Goal: Register for event/course

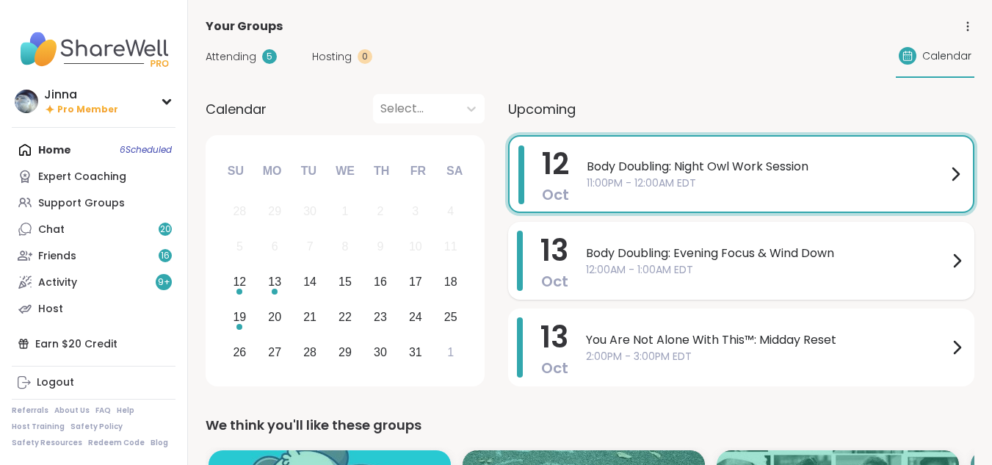
click at [629, 289] on div "Body Doubling: Evening Focus & Wind Down 12:00AM - 1:00AM EDT" at bounding box center [776, 261] width 380 height 60
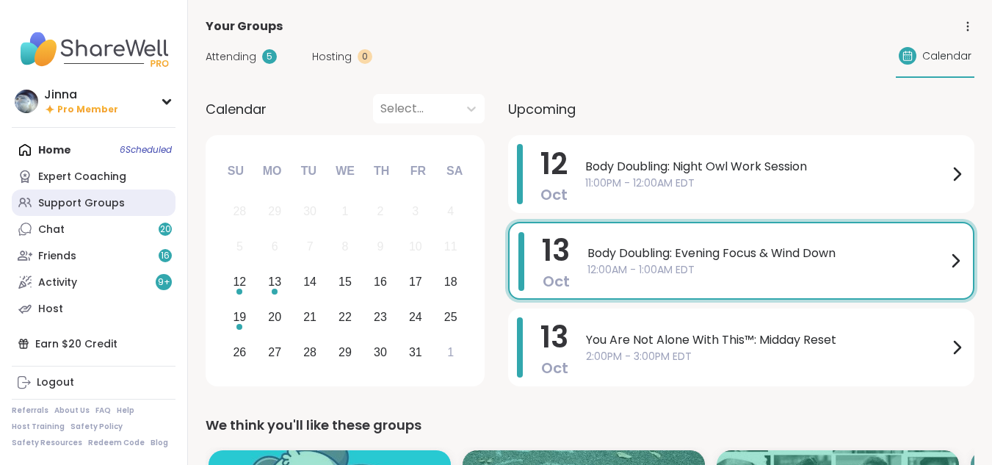
click at [106, 198] on div "Support Groups" at bounding box center [81, 203] width 87 height 15
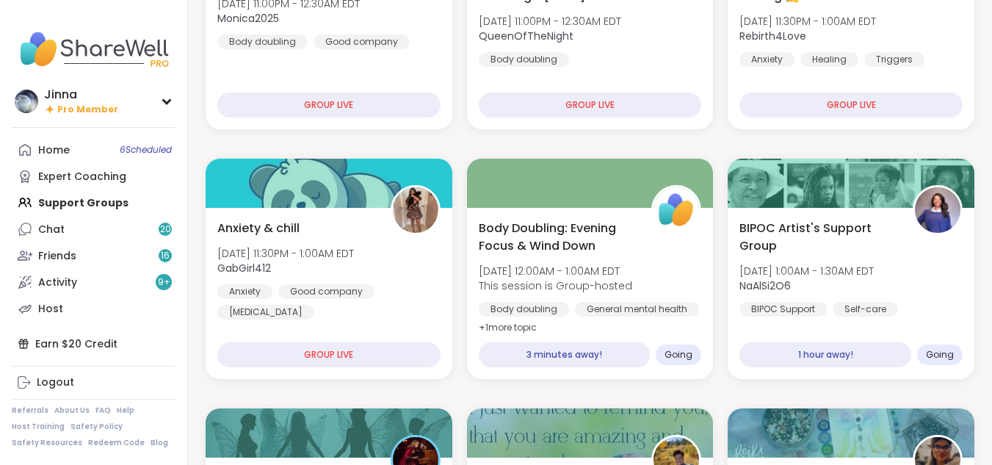
scroll to position [294, 0]
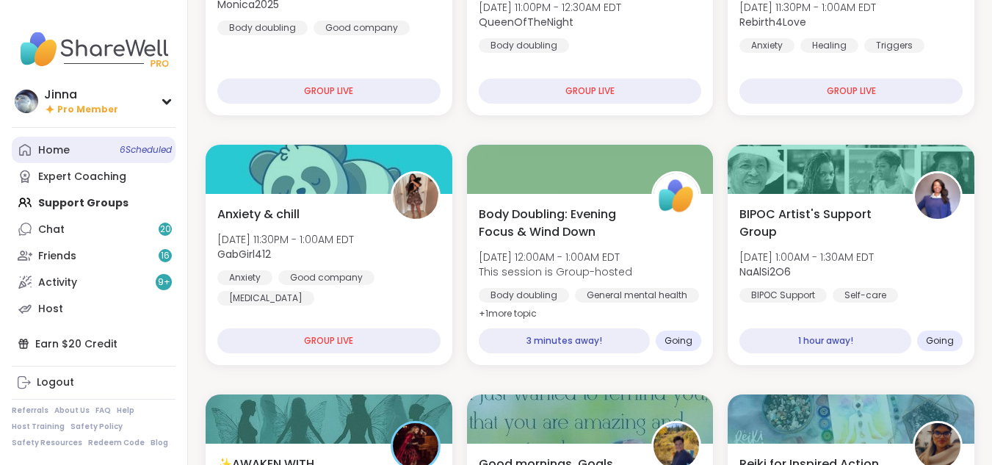
click at [55, 145] on div "Home 6 Scheduled" at bounding box center [54, 150] width 32 height 15
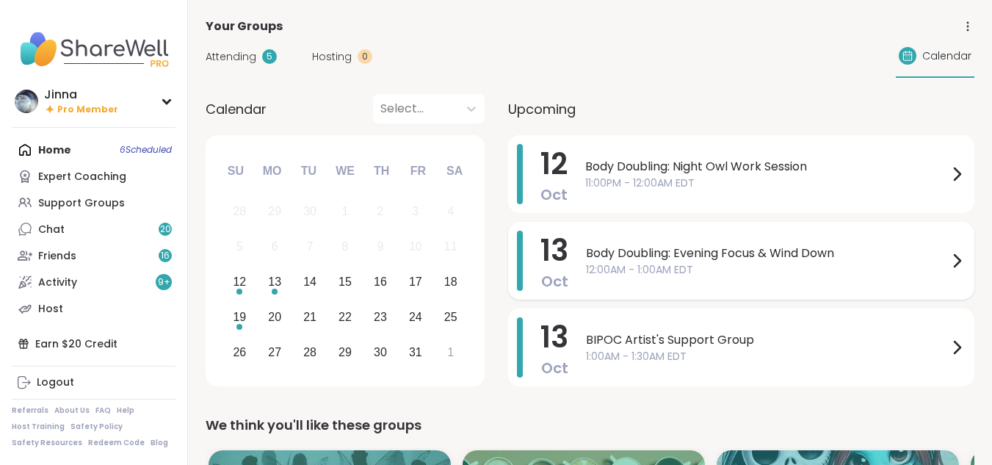
click at [662, 255] on span "Body Doubling: Evening Focus & Wind Down" at bounding box center [767, 254] width 362 height 18
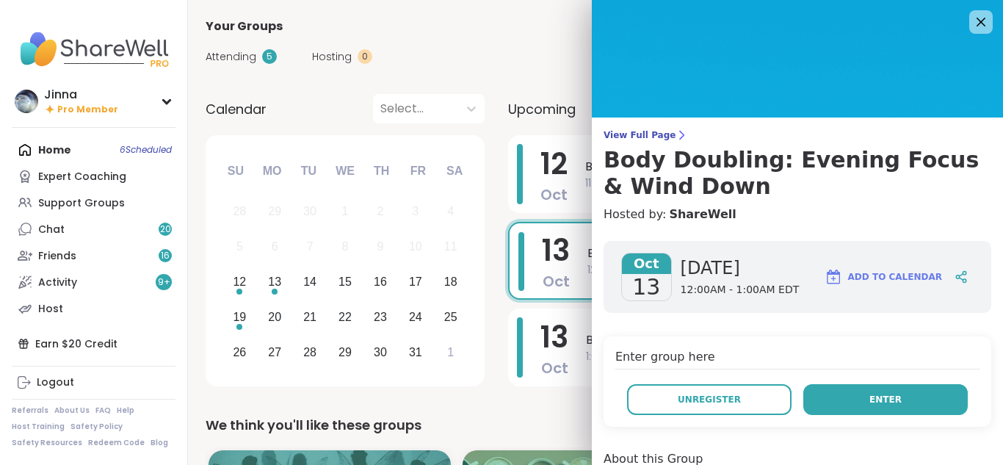
click at [870, 393] on span "Enter" at bounding box center [886, 399] width 32 height 13
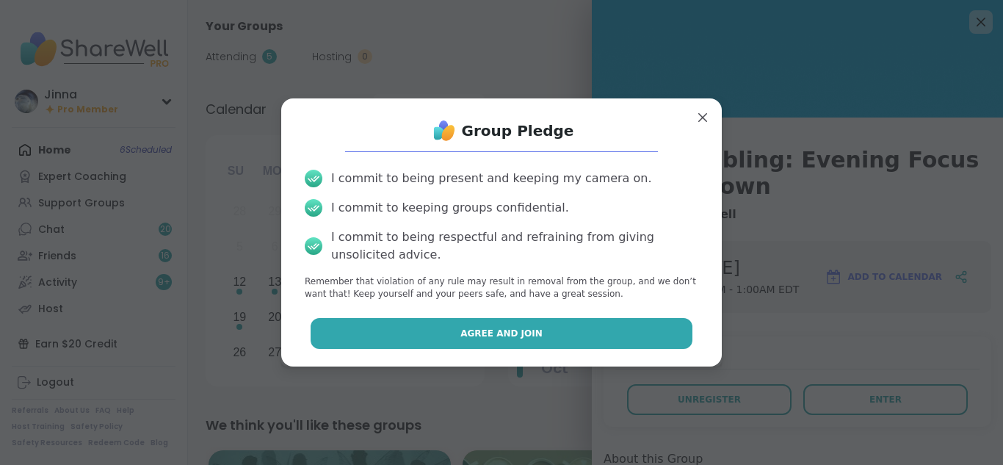
click at [534, 325] on button "Agree and Join" at bounding box center [502, 333] width 383 height 31
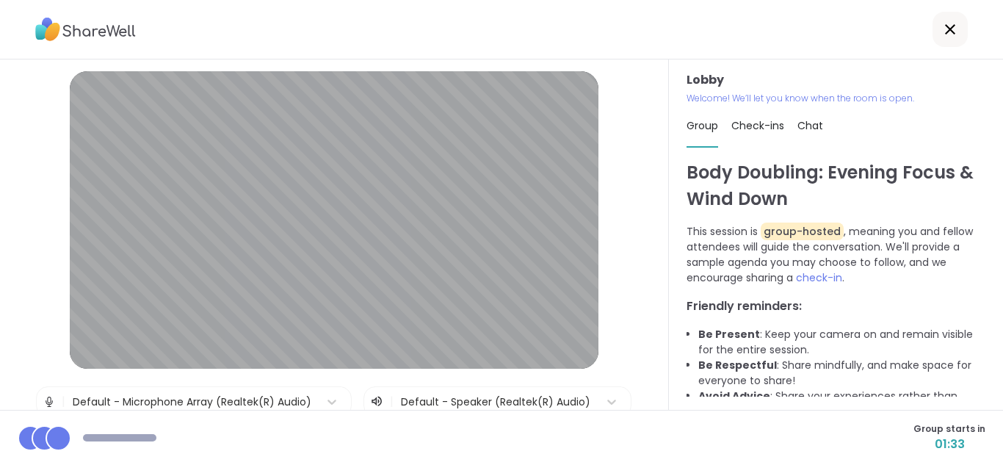
scroll to position [23, 0]
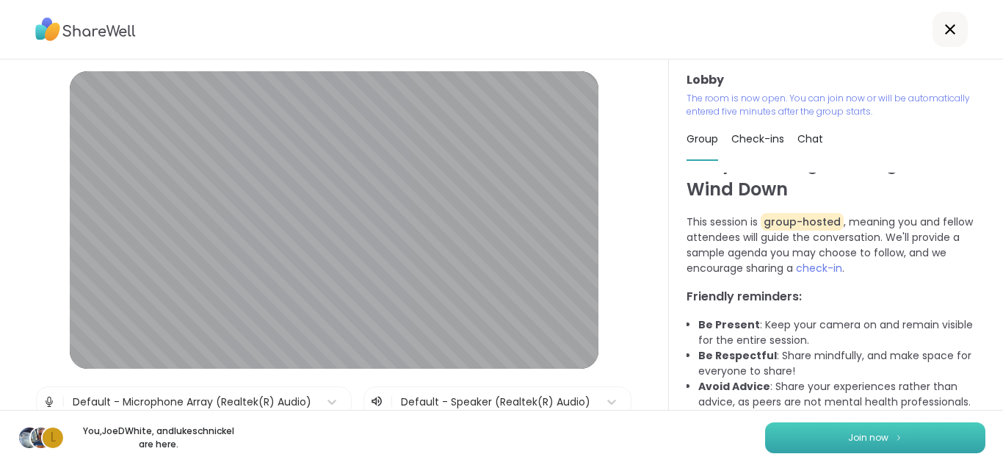
click at [894, 433] on button "Join now" at bounding box center [875, 437] width 220 height 31
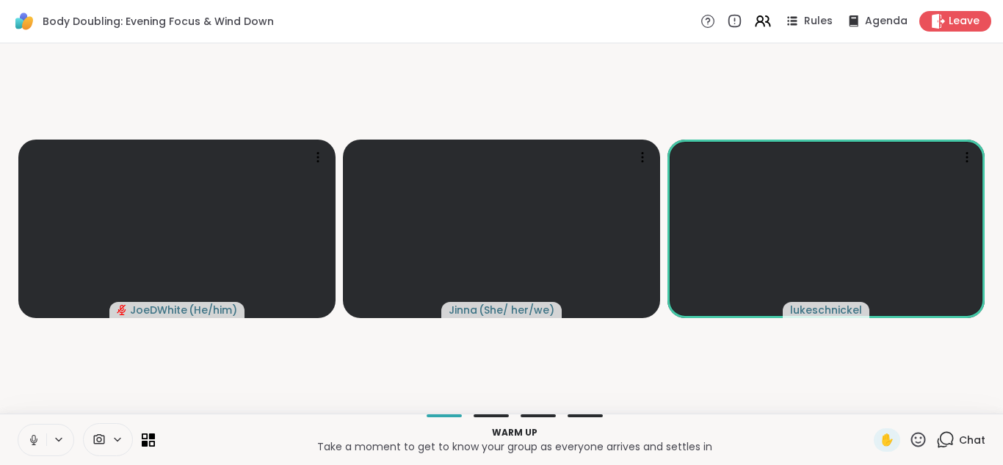
click at [31, 433] on icon at bounding box center [33, 439] width 13 height 13
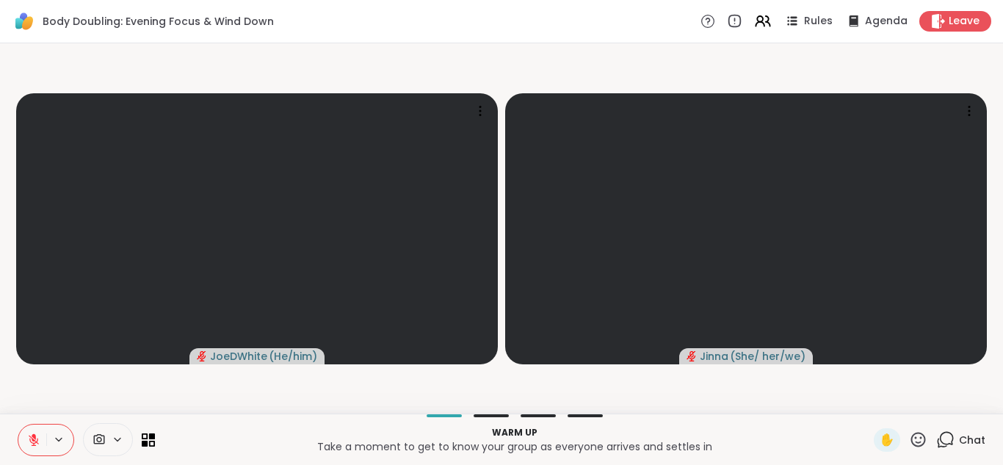
click at [31, 433] on icon at bounding box center [33, 439] width 13 height 13
click at [29, 429] on button at bounding box center [32, 440] width 28 height 31
click at [97, 430] on div at bounding box center [108, 439] width 50 height 33
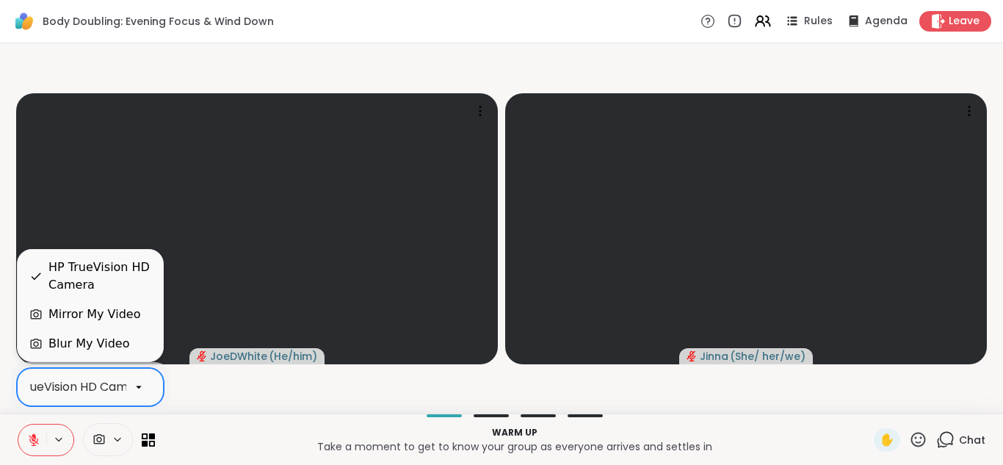
click at [137, 385] on icon at bounding box center [138, 386] width 13 height 13
click at [111, 342] on div "Blur My Video" at bounding box center [88, 344] width 81 height 18
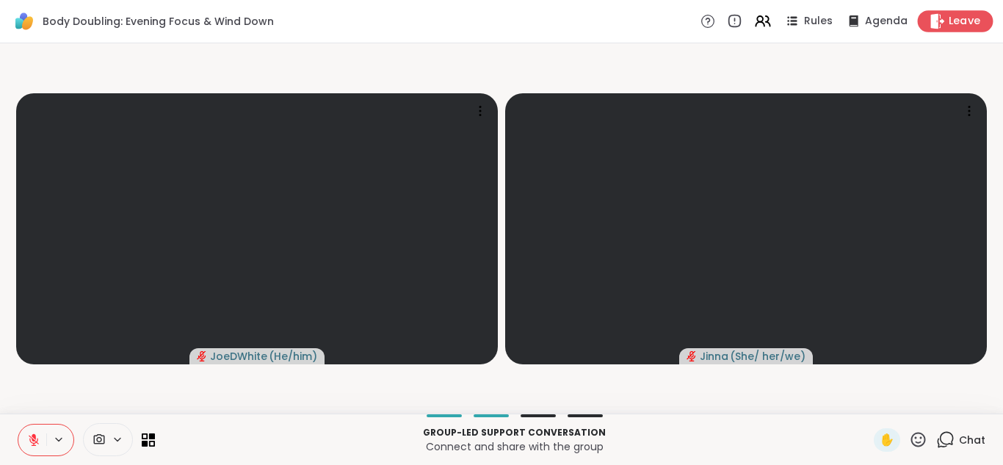
click at [949, 15] on span "Leave" at bounding box center [965, 21] width 32 height 15
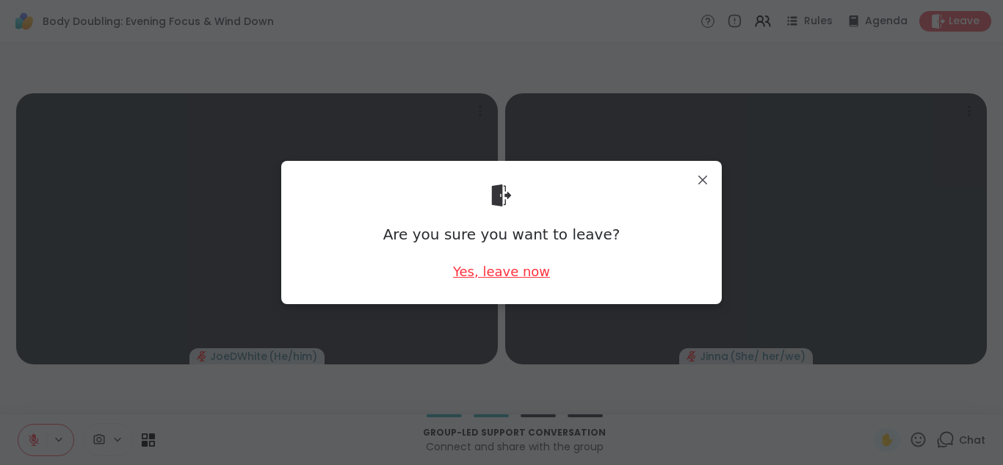
click at [521, 267] on div "Yes, leave now" at bounding box center [501, 271] width 97 height 18
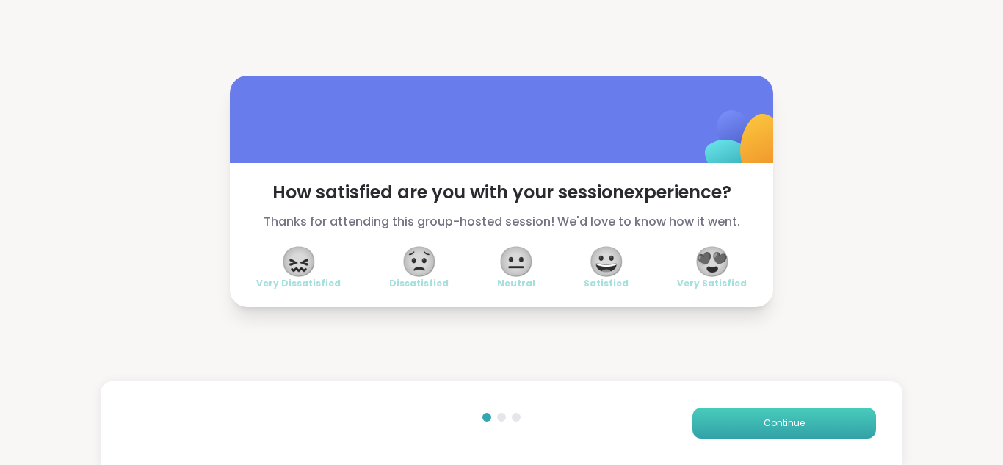
click at [770, 413] on button "Continue" at bounding box center [785, 423] width 184 height 31
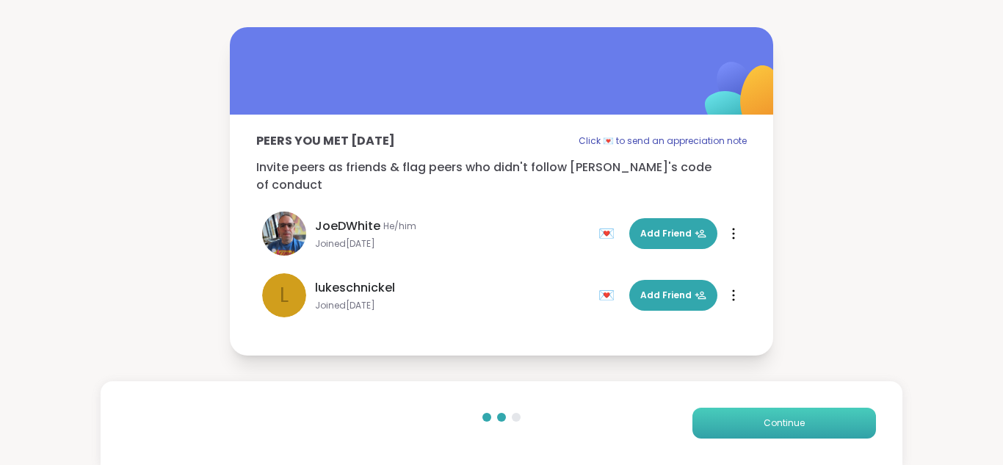
click at [770, 413] on button "Continue" at bounding box center [785, 423] width 184 height 31
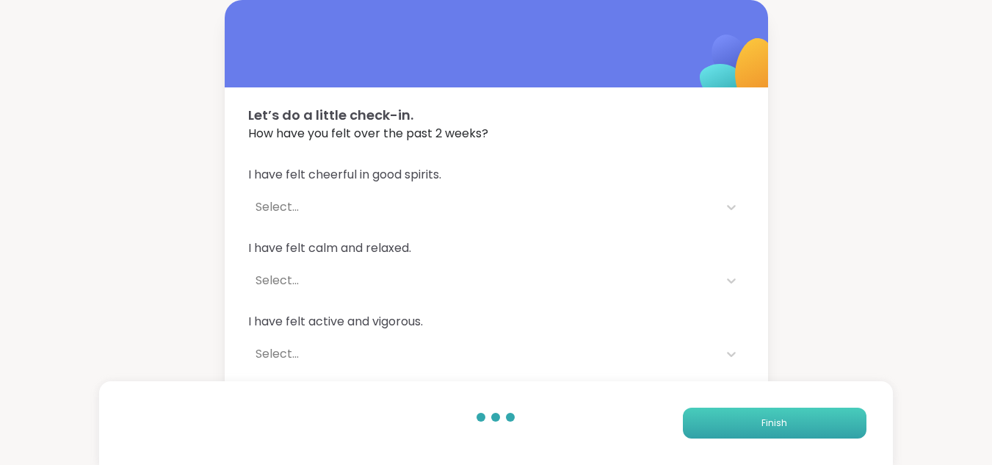
click at [770, 413] on button "Finish" at bounding box center [775, 423] width 184 height 31
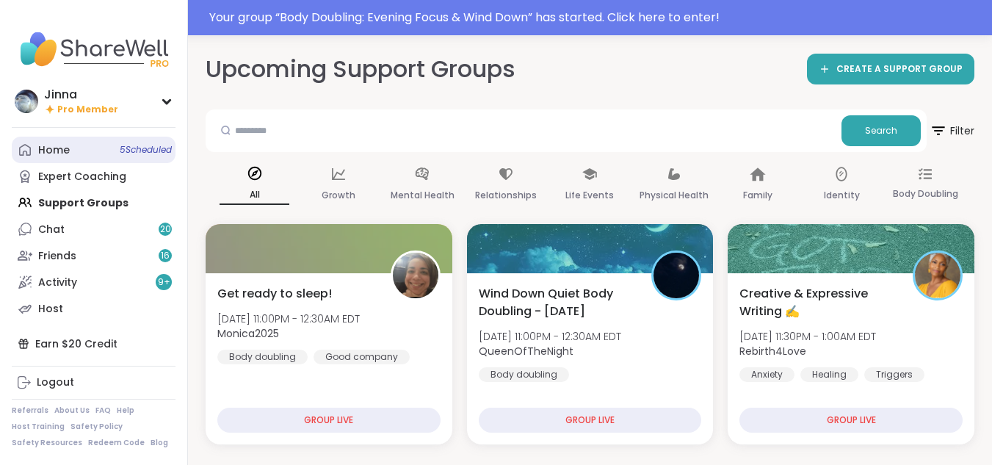
click at [59, 143] on div "Home 5 Scheduled" at bounding box center [54, 150] width 32 height 15
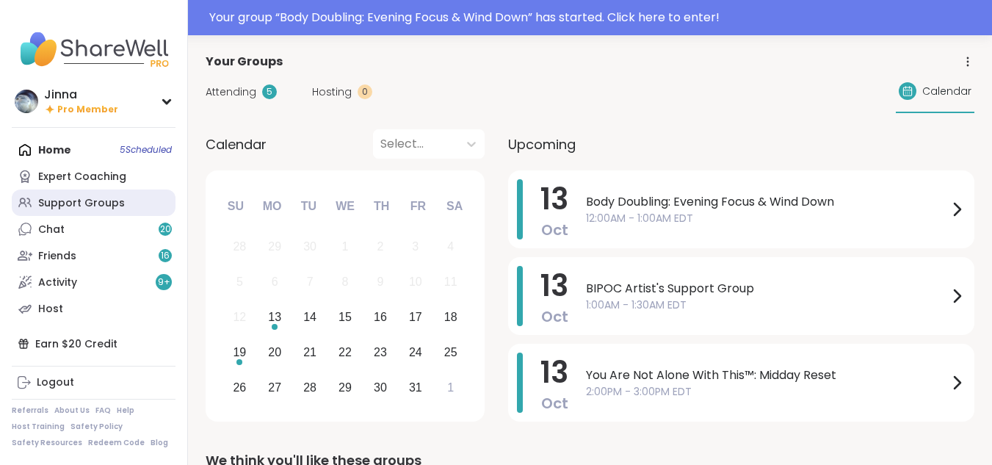
click at [106, 198] on div "Support Groups" at bounding box center [81, 203] width 87 height 15
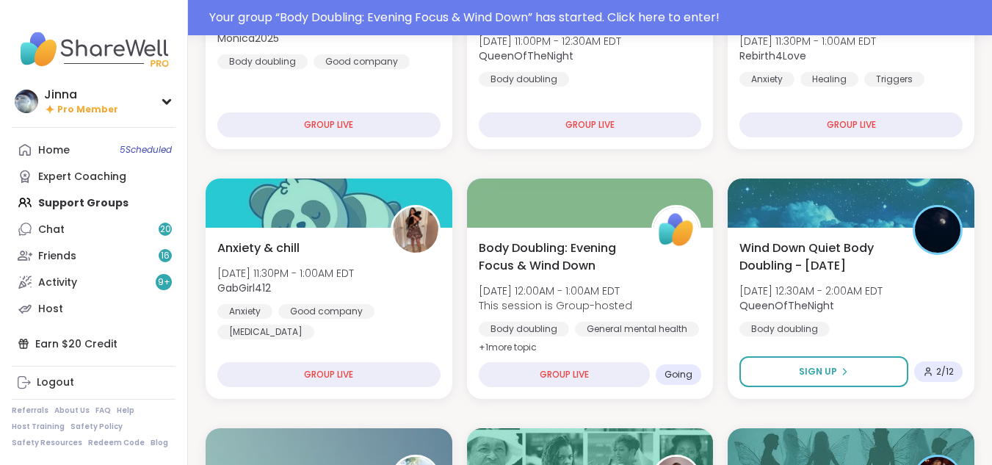
scroll to position [323, 0]
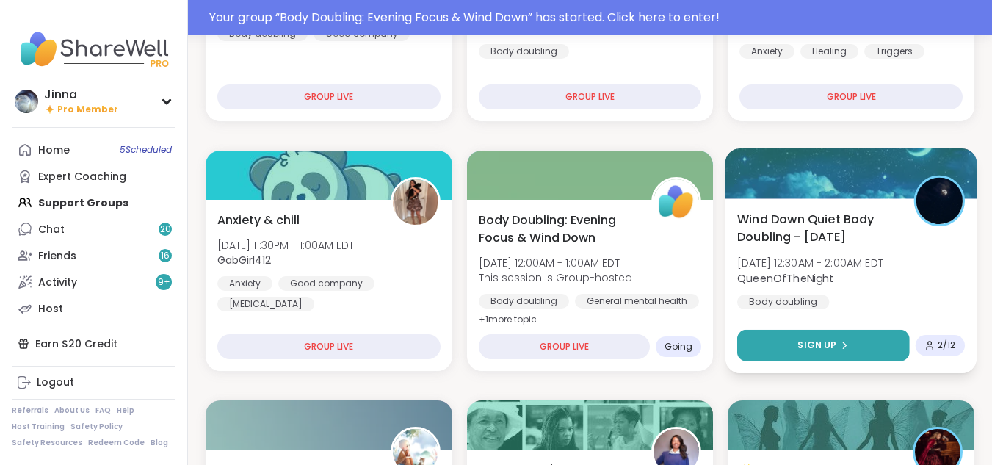
click at [828, 339] on span "Sign Up" at bounding box center [817, 345] width 39 height 13
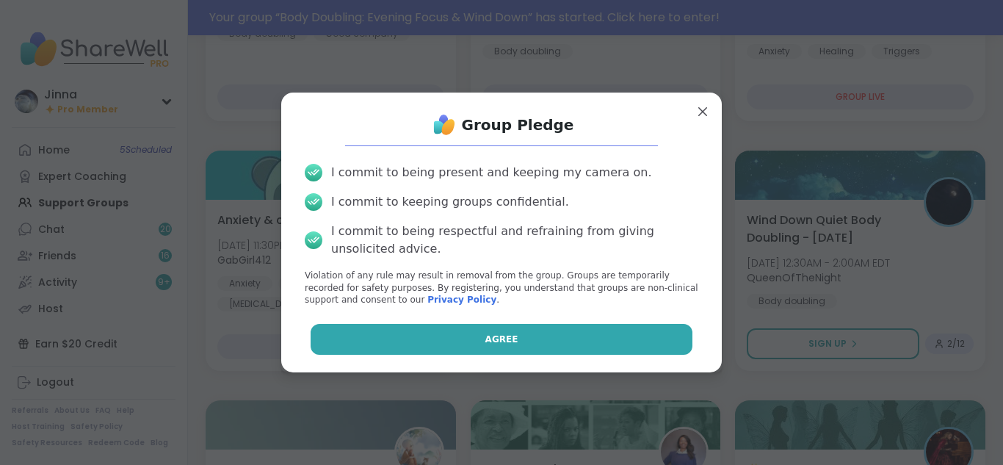
click at [530, 331] on button "Agree" at bounding box center [502, 339] width 383 height 31
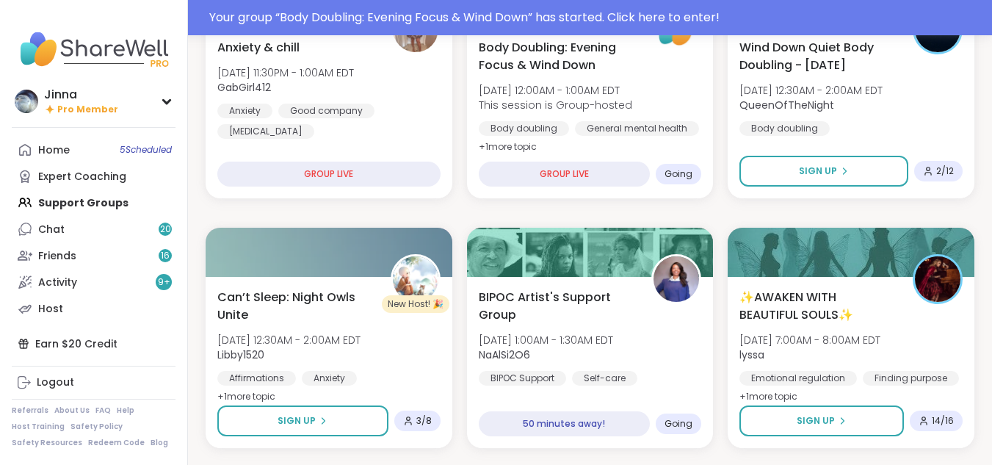
scroll to position [499, 0]
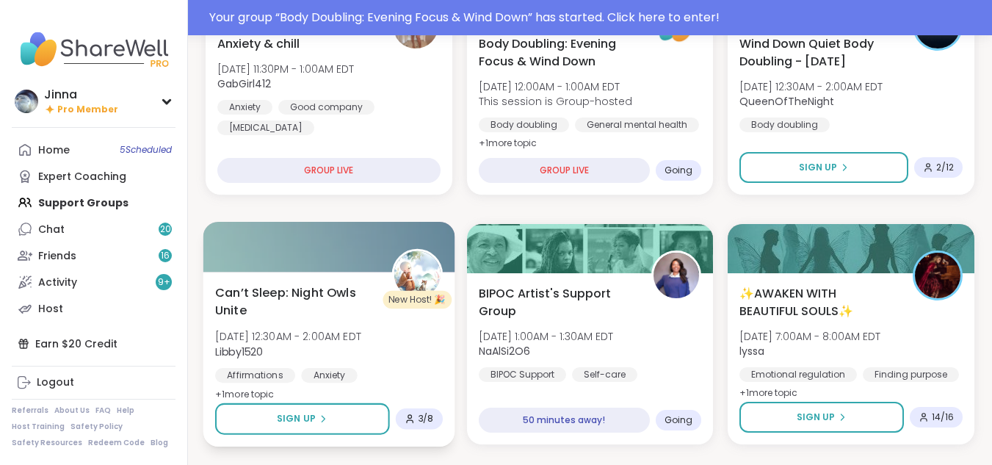
click at [279, 387] on div "Can’t Sleep: Night Owls Unite [DATE] 12:30AM - 2:00AM EDT Libby1520 Affirmation…" at bounding box center [328, 359] width 251 height 175
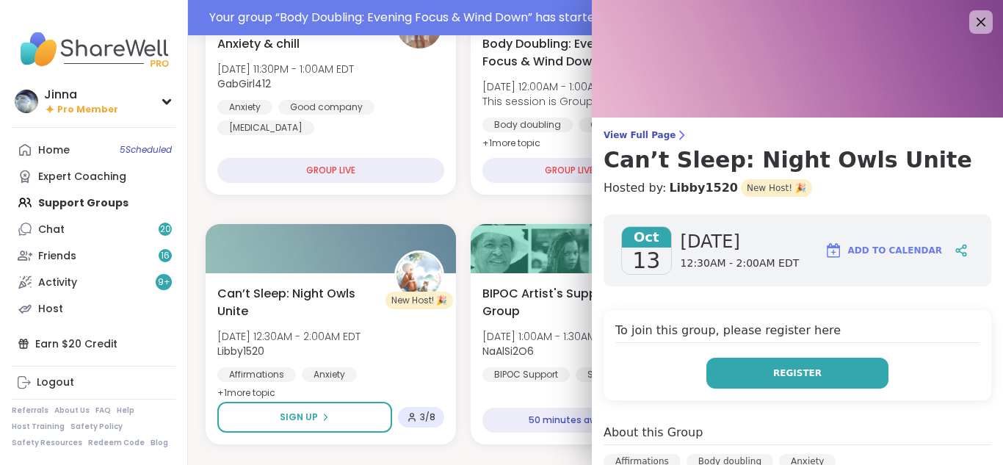
click at [779, 366] on span "Register" at bounding box center [797, 372] width 48 height 13
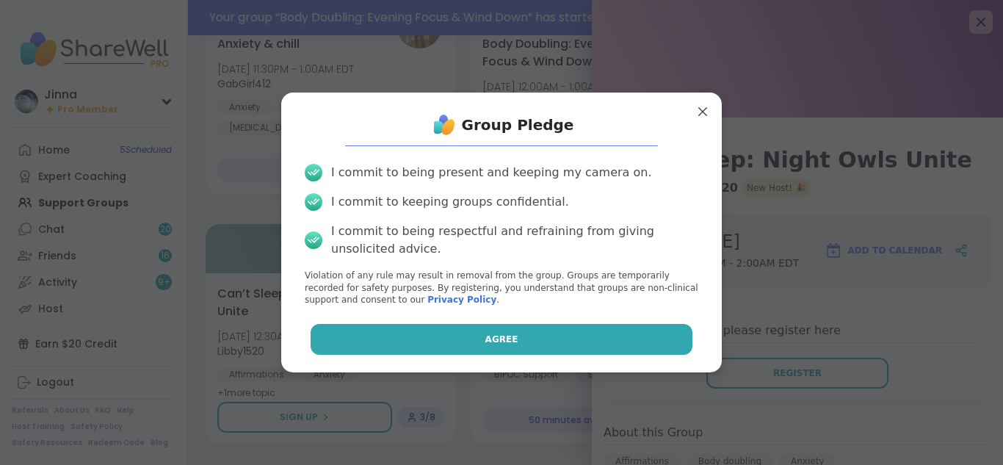
click at [634, 331] on button "Agree" at bounding box center [502, 339] width 383 height 31
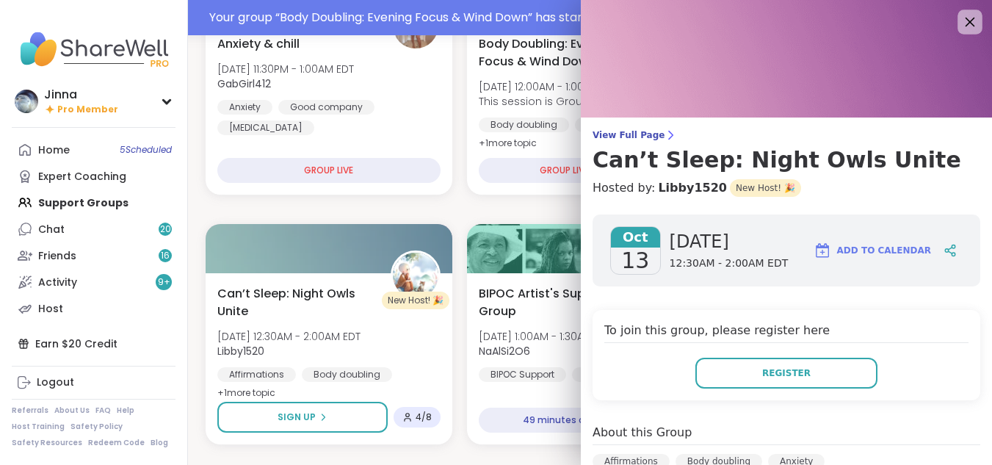
click at [962, 17] on icon at bounding box center [970, 21] width 18 height 18
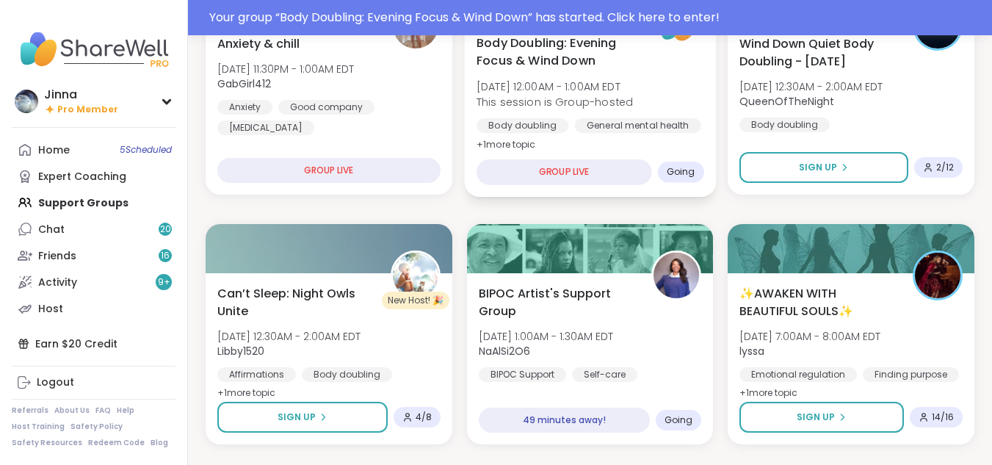
click at [577, 120] on div "General mental health" at bounding box center [637, 125] width 126 height 15
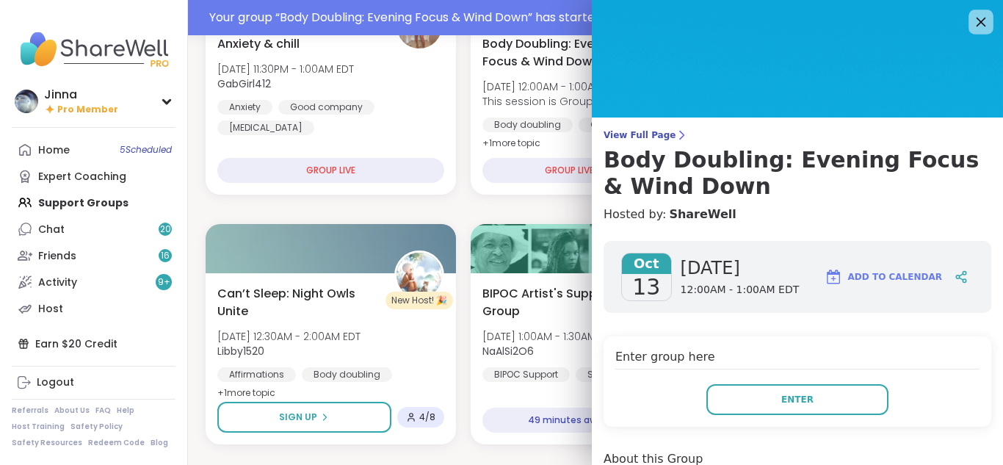
click at [972, 15] on icon at bounding box center [981, 21] width 18 height 18
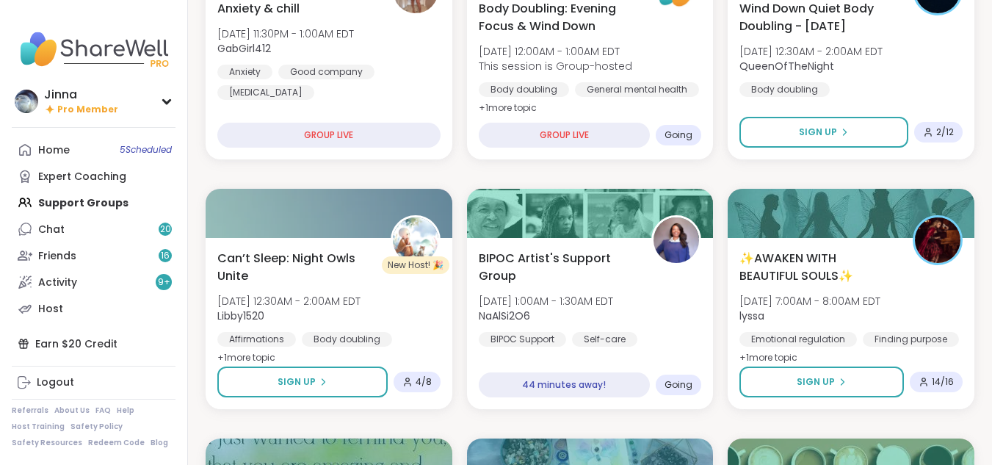
scroll to position [464, 0]
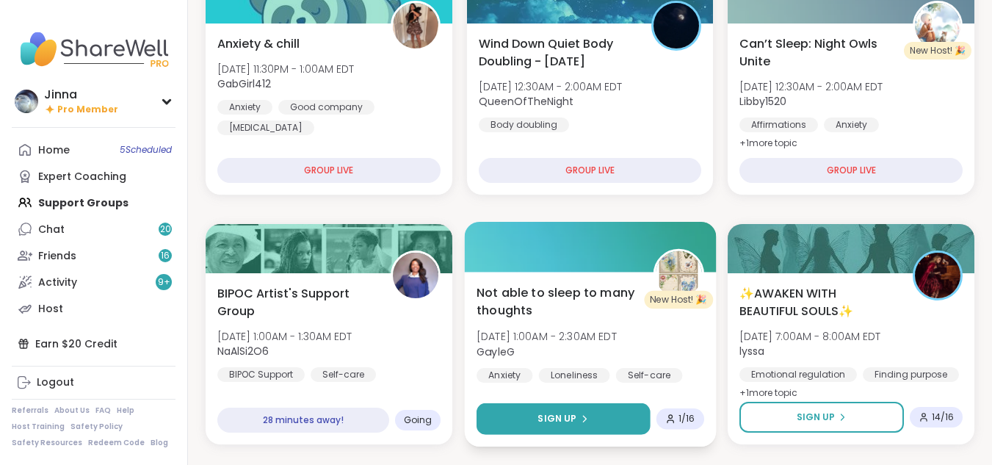
click at [577, 414] on div "Sign Up" at bounding box center [563, 418] width 51 height 13
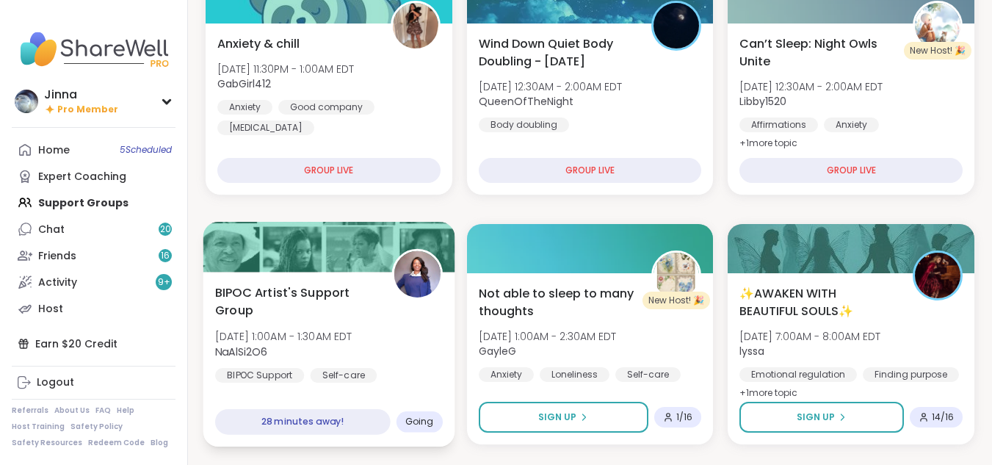
click at [348, 353] on span "NaAlSi2O6" at bounding box center [283, 351] width 137 height 15
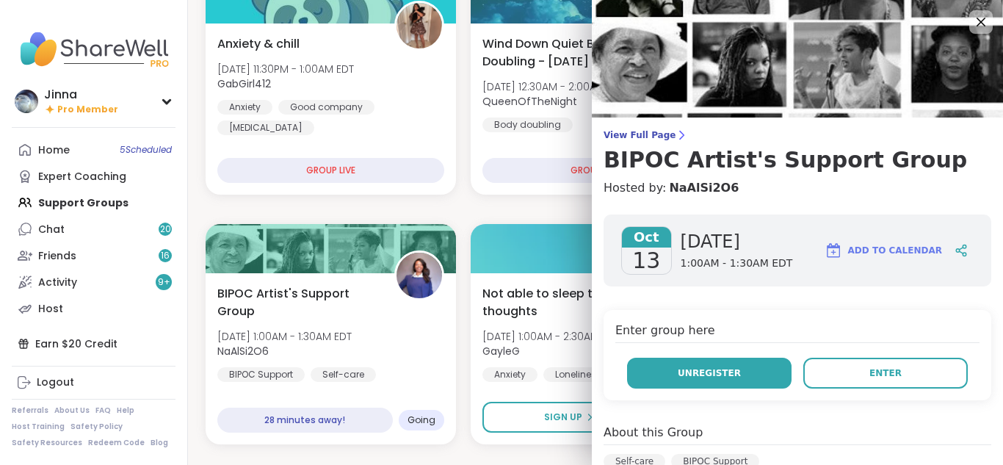
click at [687, 372] on span "Unregister" at bounding box center [709, 372] width 63 height 13
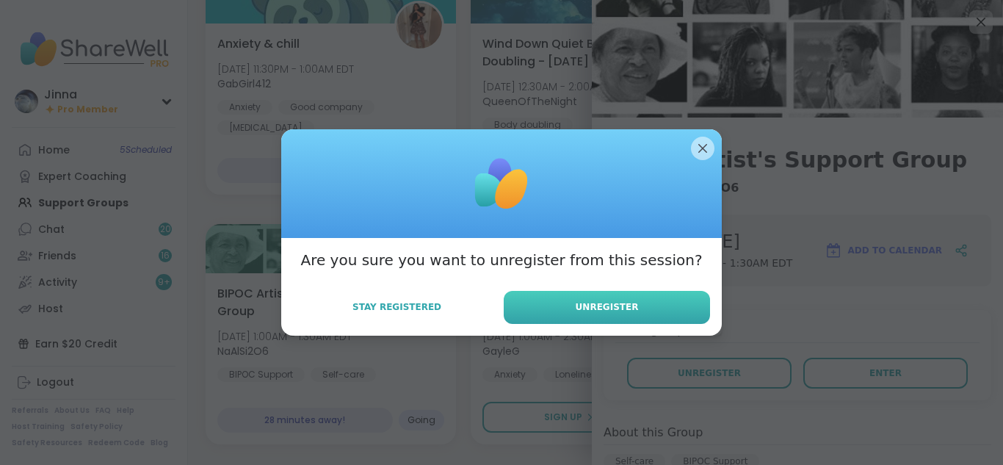
click at [600, 302] on span "Unregister" at bounding box center [607, 306] width 63 height 13
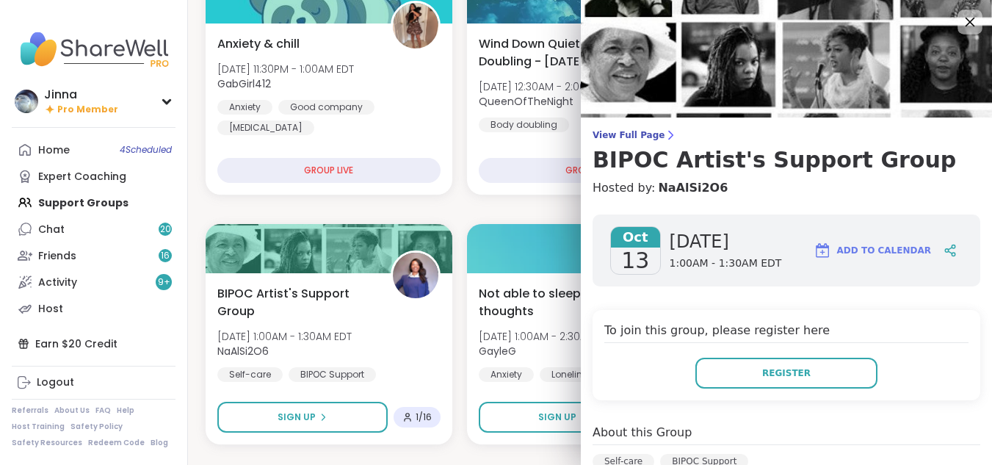
click at [961, 12] on icon at bounding box center [970, 21] width 18 height 18
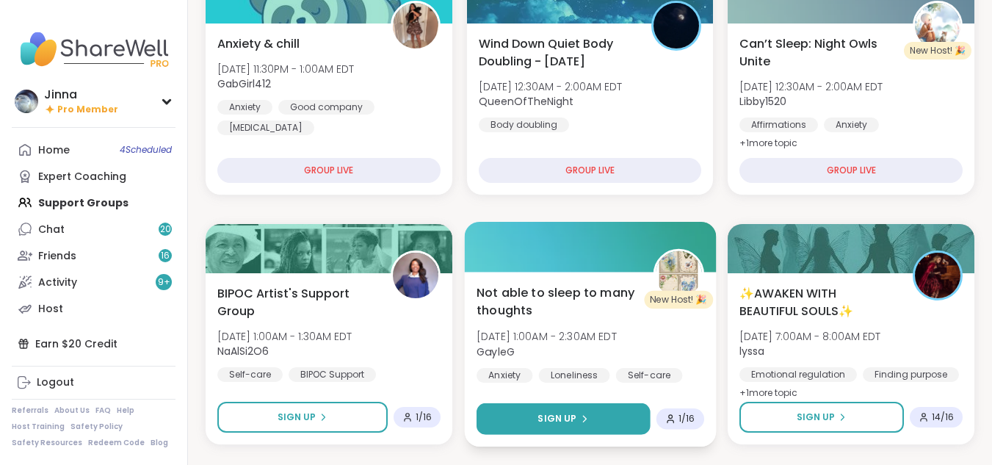
click at [582, 414] on icon at bounding box center [583, 418] width 9 height 9
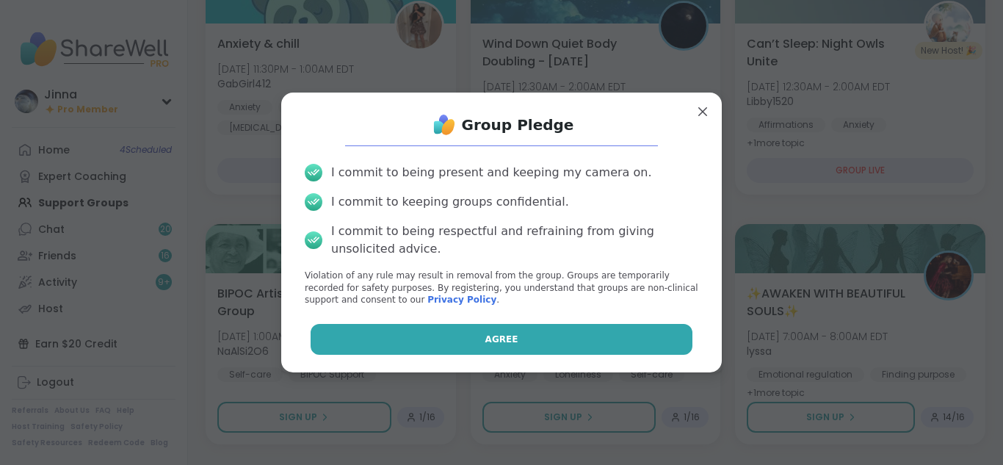
click at [533, 336] on button "Agree" at bounding box center [502, 339] width 383 height 31
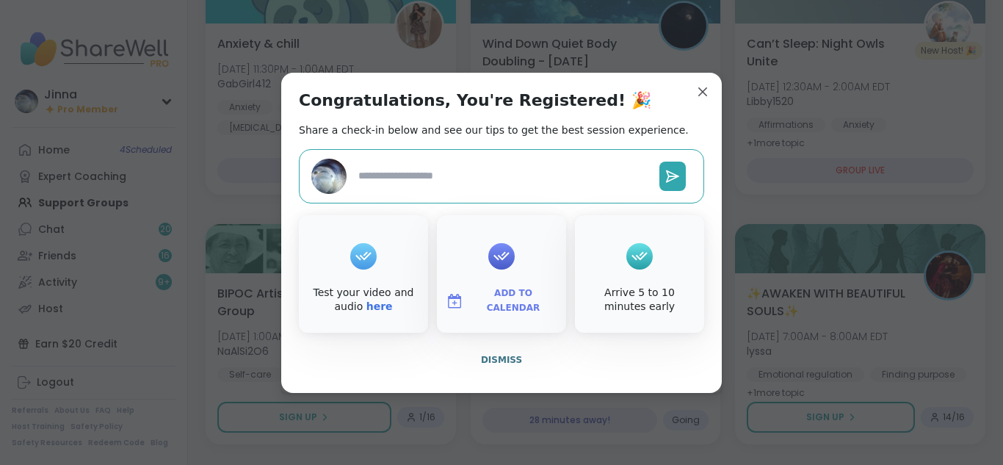
type textarea "*"
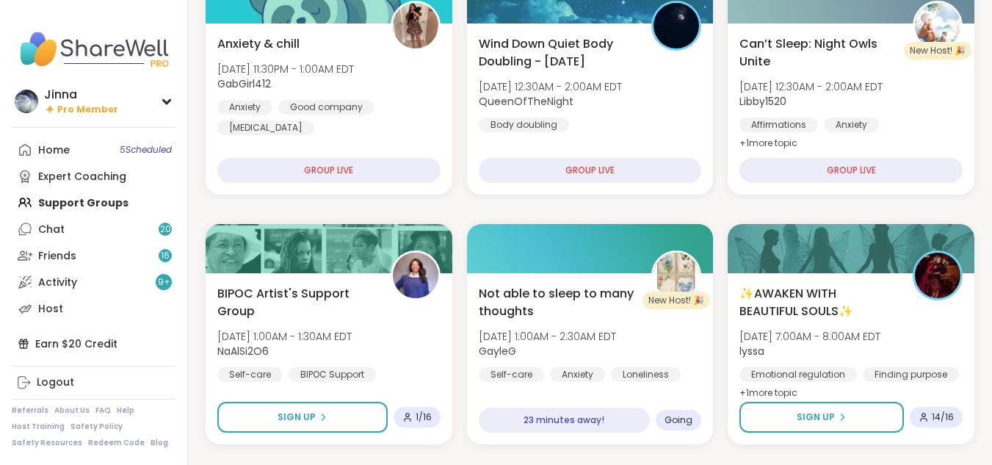
click at [695, 85] on div "Wind Down Quiet Body Doubling - [DATE] [DATE] 12:30AM - 2:00AM EDT QueenOfTheNi…" at bounding box center [590, 83] width 223 height 97
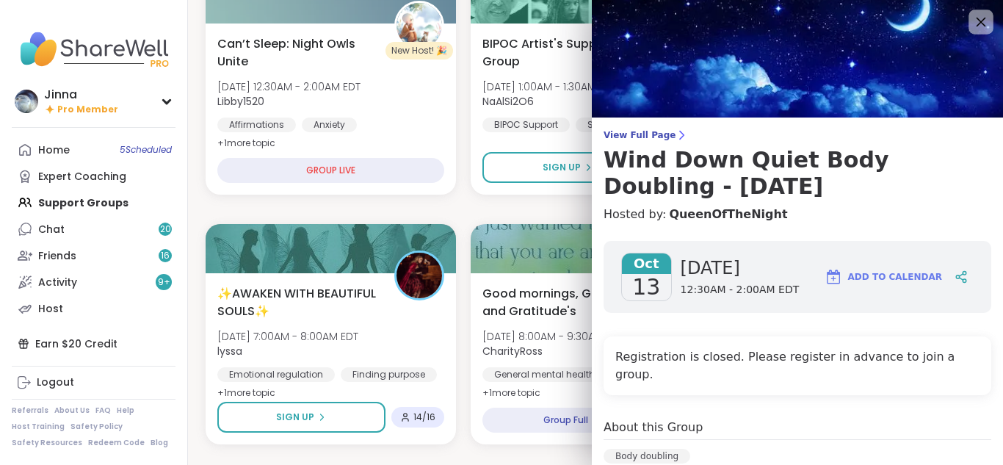
click at [972, 14] on icon at bounding box center [981, 21] width 18 height 18
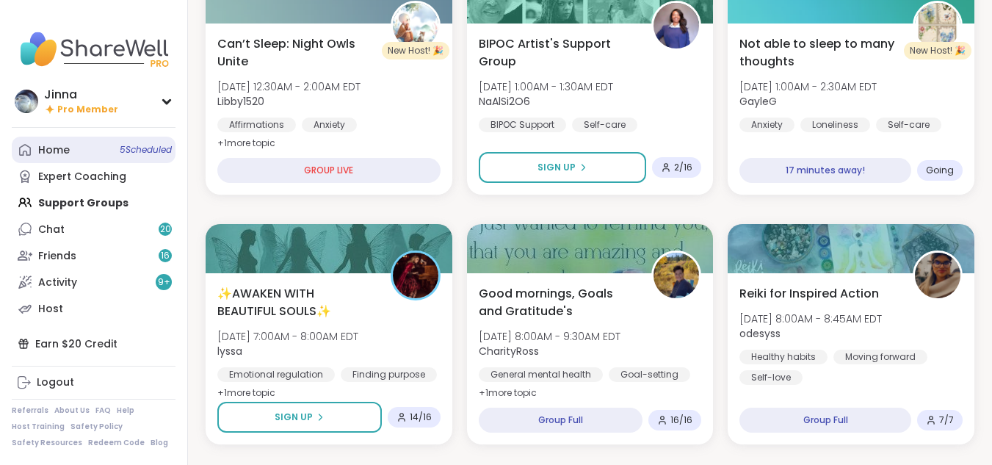
click at [57, 145] on div "Home 5 Scheduled" at bounding box center [54, 150] width 32 height 15
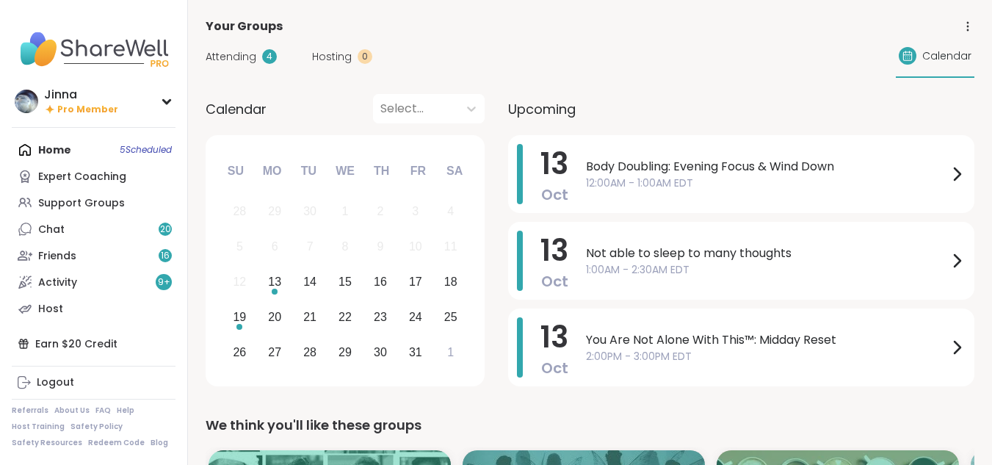
click at [57, 145] on div "Home 5 Scheduled Expert Coaching Support Groups Chat 20 Friends 16 Activity 9 +…" at bounding box center [94, 229] width 164 height 185
click at [650, 264] on span "1:00AM - 2:30AM EDT" at bounding box center [767, 269] width 362 height 15
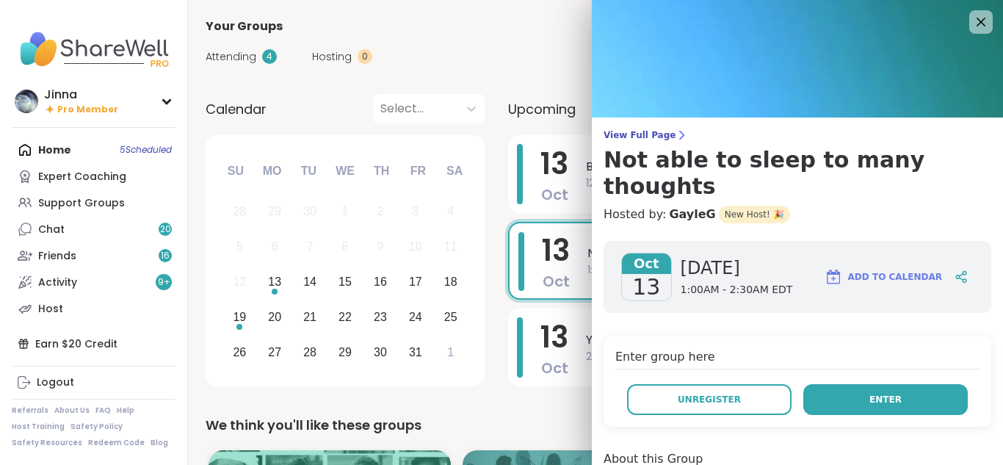
click at [870, 393] on span "Enter" at bounding box center [886, 399] width 32 height 13
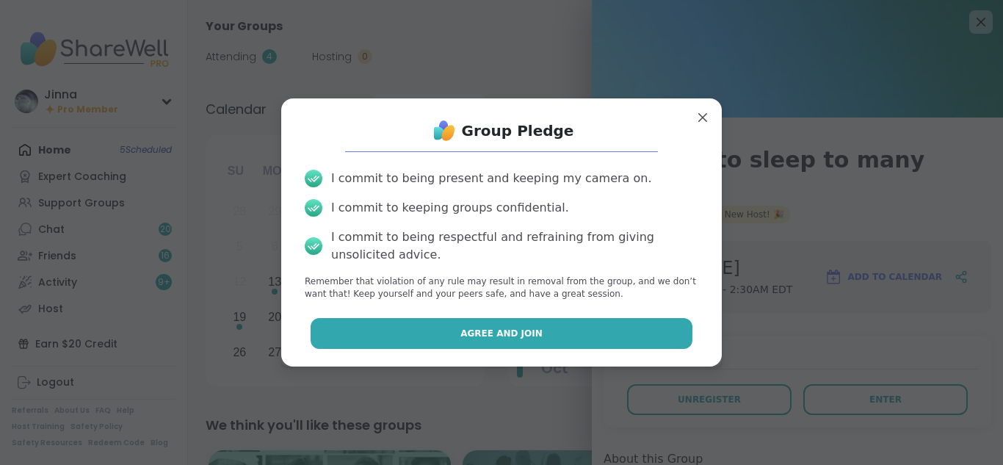
click at [532, 328] on button "Agree and Join" at bounding box center [502, 333] width 383 height 31
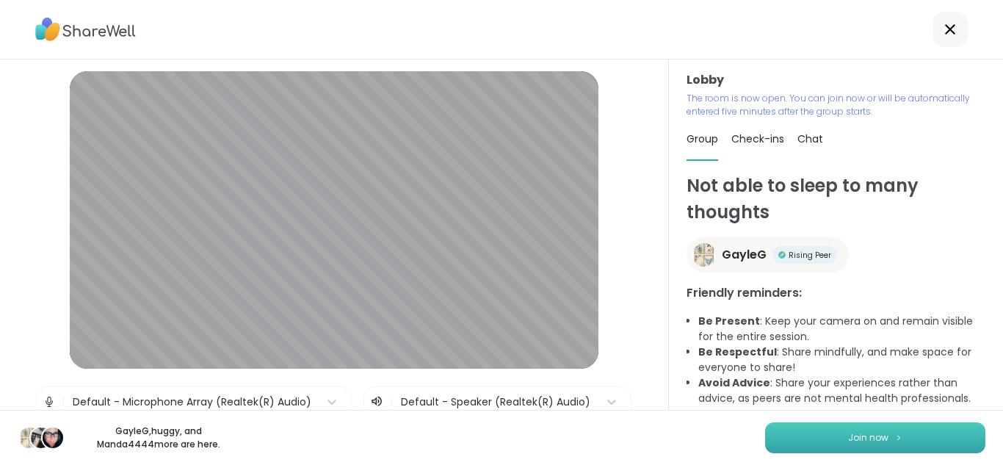
click at [871, 432] on span "Join now" at bounding box center [868, 437] width 40 height 13
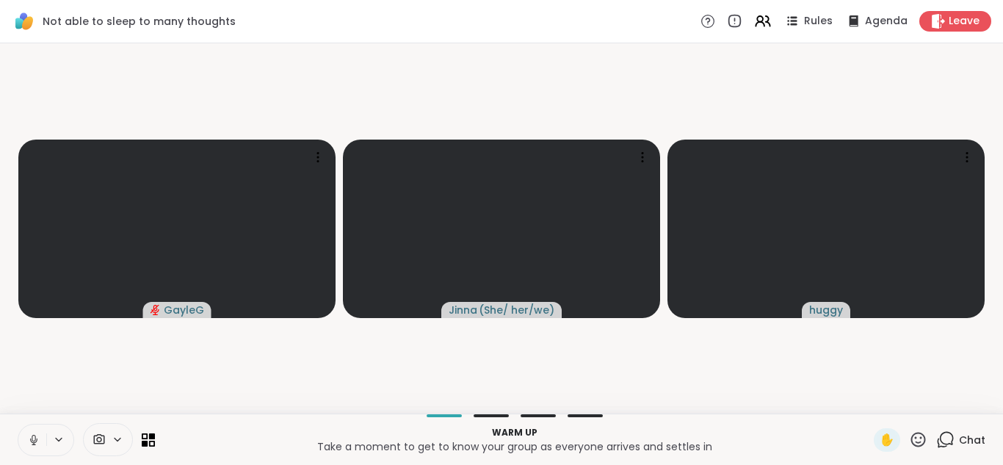
click at [115, 433] on icon at bounding box center [118, 439] width 12 height 12
click at [139, 376] on div at bounding box center [138, 387] width 25 height 25
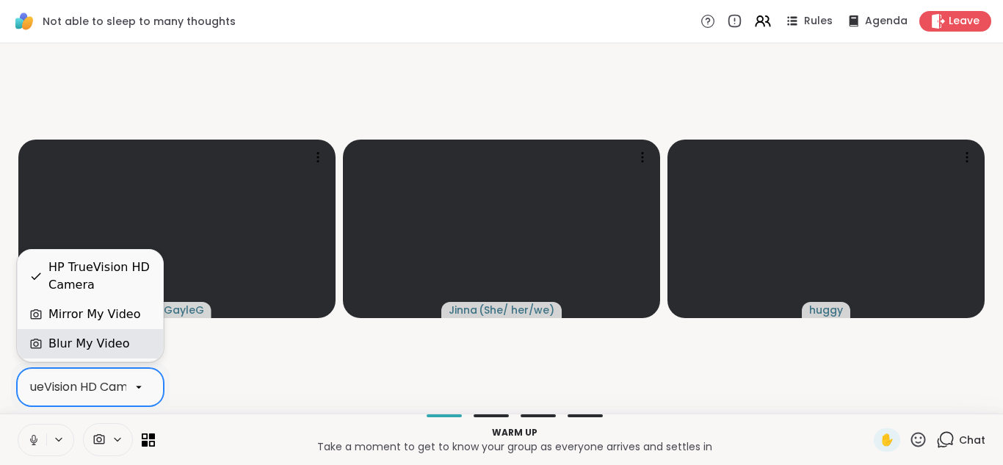
click at [116, 344] on div "Blur My Video" at bounding box center [88, 344] width 81 height 18
